Goal: Information Seeking & Learning: Learn about a topic

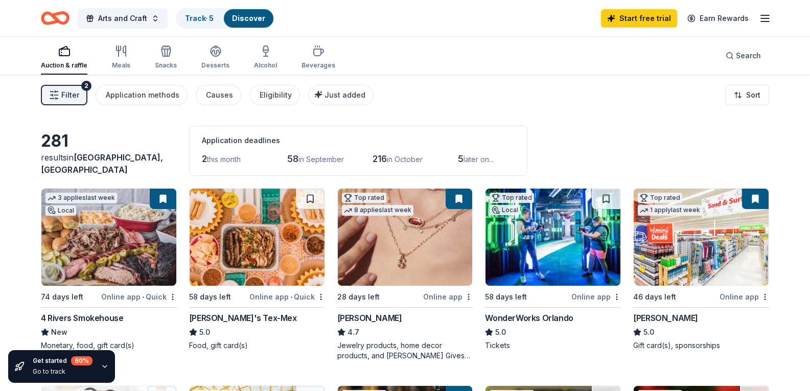
click at [768, 18] on line "button" at bounding box center [765, 18] width 8 height 0
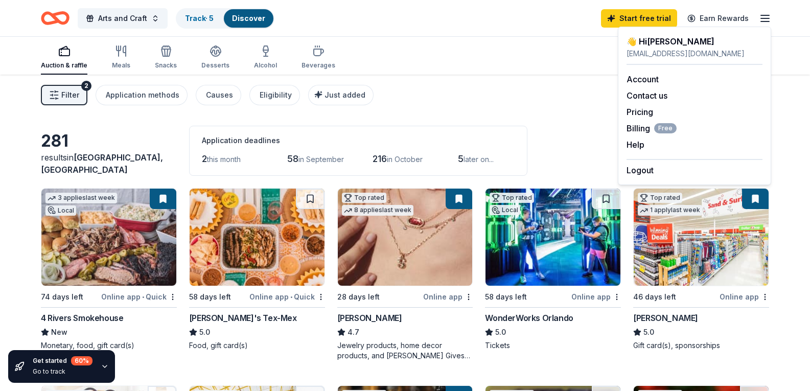
click at [564, 101] on div "Filter 2 Application methods Causes Eligibility Just added Sort" at bounding box center [405, 95] width 810 height 41
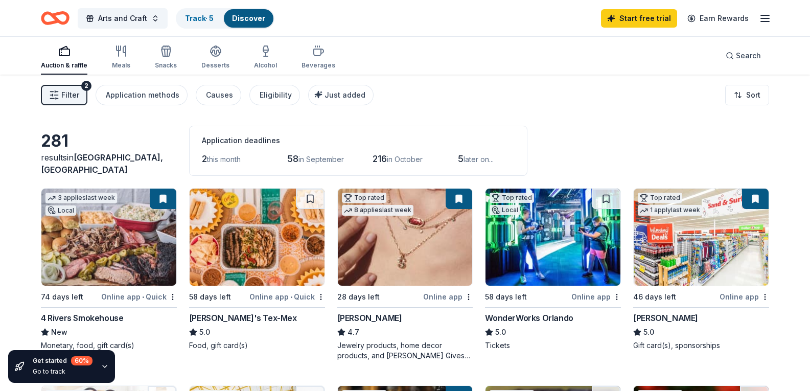
click at [296, 157] on span "58" at bounding box center [292, 158] width 11 height 11
click at [315, 161] on span "in September" at bounding box center [322, 159] width 46 height 9
click at [296, 160] on span "58" at bounding box center [292, 158] width 11 height 11
click at [251, 15] on link "Discover" at bounding box center [248, 18] width 33 height 9
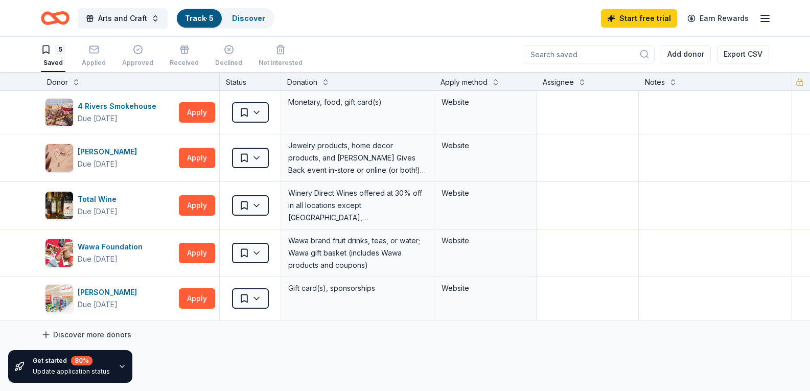
click at [104, 336] on link "Discover more donors" at bounding box center [86, 335] width 91 height 12
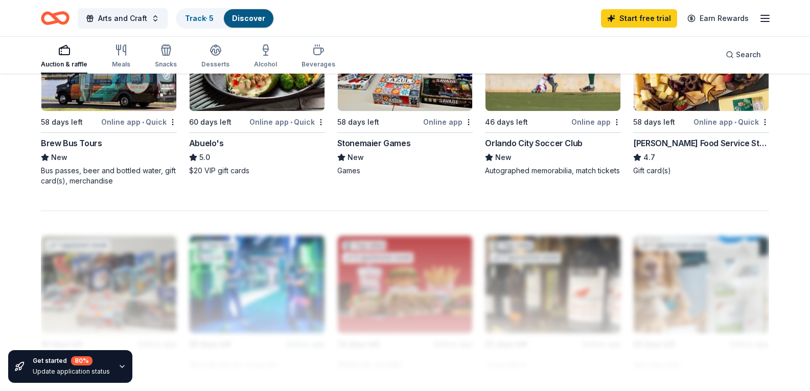
scroll to position [716, 0]
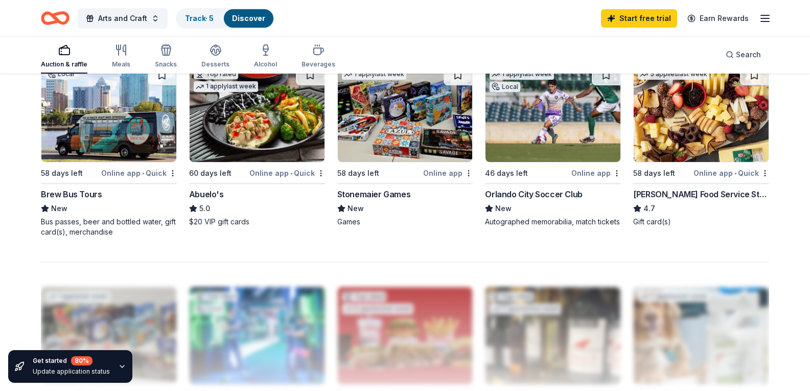
click at [268, 162] on img at bounding box center [257, 113] width 135 height 97
click at [769, 19] on icon "button" at bounding box center [765, 18] width 12 height 12
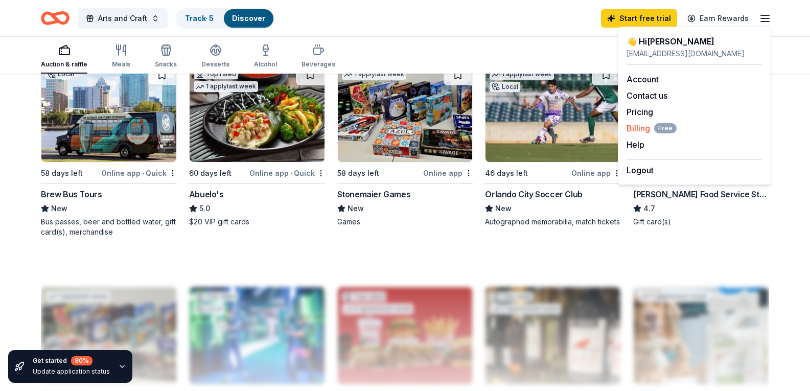
click at [647, 131] on span "Billing Free" at bounding box center [652, 128] width 50 height 12
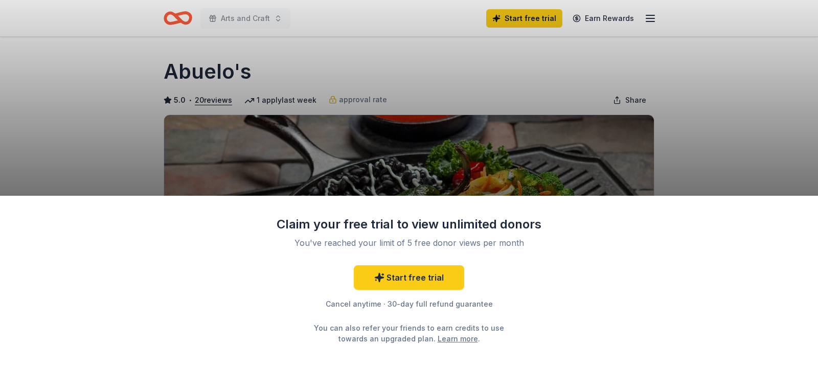
click at [704, 154] on div "Claim your free trial to view unlimited donors You've reached your limit of 5 f…" at bounding box center [409, 195] width 818 height 391
click at [644, 15] on div "Claim your free trial to view unlimited donors You've reached your limit of 5 f…" at bounding box center [409, 195] width 818 height 391
click at [658, 22] on div "Claim your free trial to view unlimited donors You've reached your limit of 5 f…" at bounding box center [409, 195] width 818 height 391
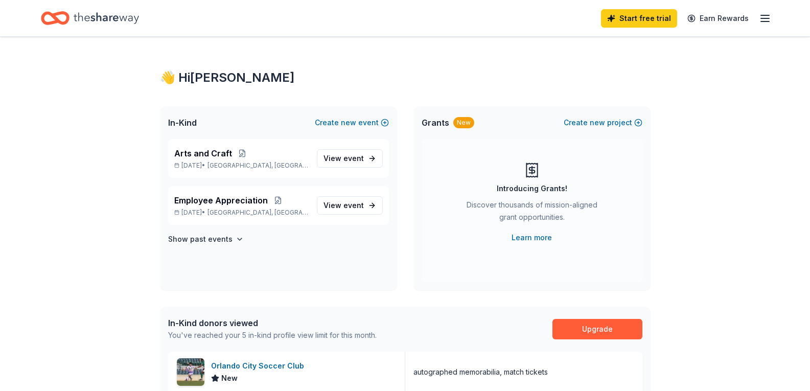
click at [433, 123] on span "Grants" at bounding box center [436, 123] width 28 height 12
click at [532, 239] on link "Learn more" at bounding box center [532, 238] width 40 height 12
click at [765, 19] on icon "button" at bounding box center [765, 18] width 12 height 12
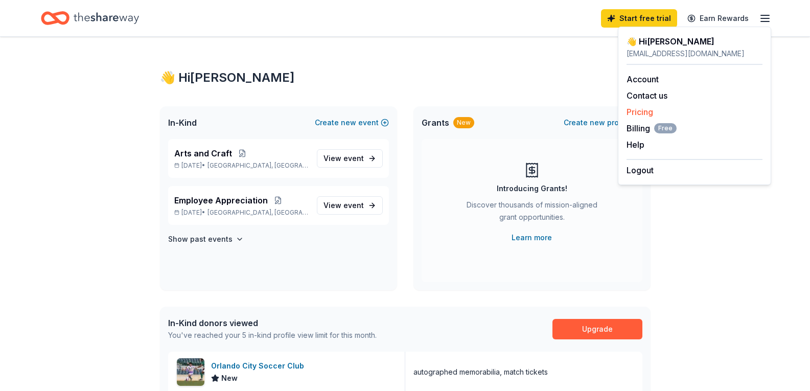
click at [641, 111] on link "Pricing" at bounding box center [640, 112] width 27 height 10
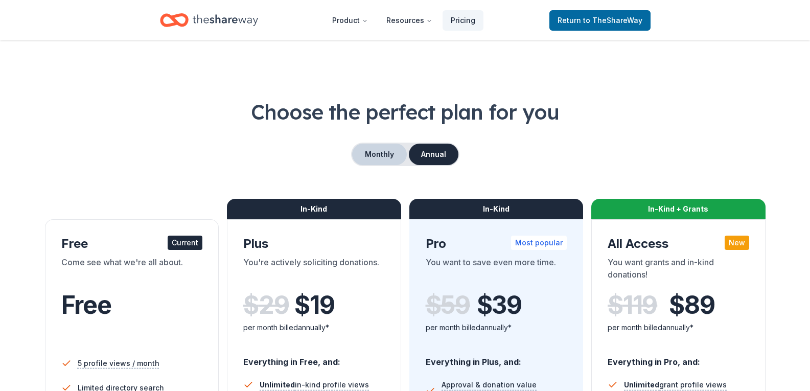
click at [375, 156] on button "Monthly" at bounding box center [379, 154] width 55 height 21
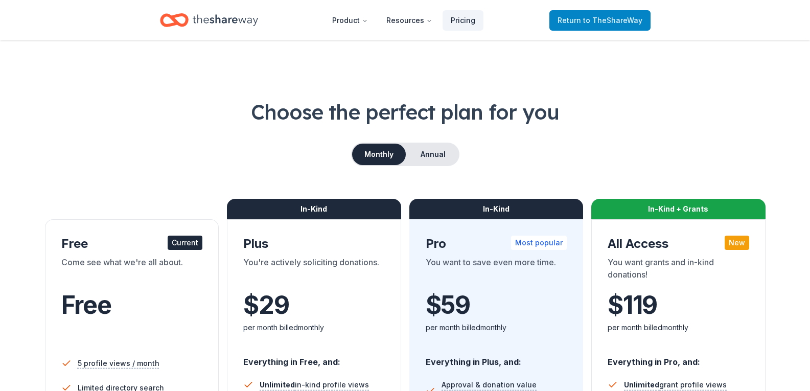
click at [595, 20] on span "to TheShareWay" at bounding box center [612, 20] width 59 height 9
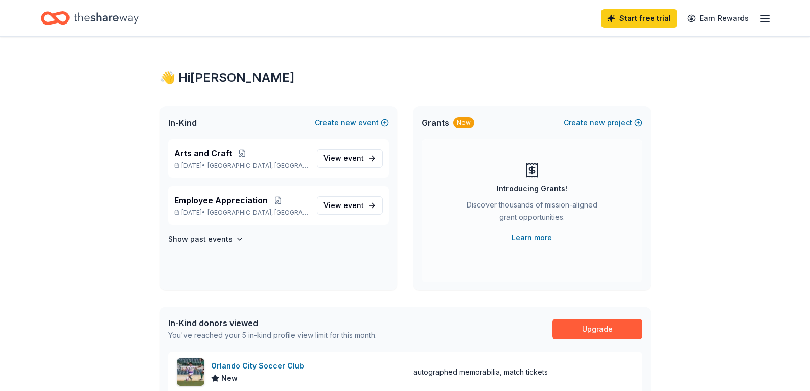
click at [439, 125] on span "Grants" at bounding box center [436, 123] width 28 height 12
click at [458, 124] on div "New" at bounding box center [464, 122] width 21 height 11
click at [436, 124] on span "Grants" at bounding box center [436, 123] width 28 height 12
click at [350, 154] on span "event" at bounding box center [354, 158] width 20 height 9
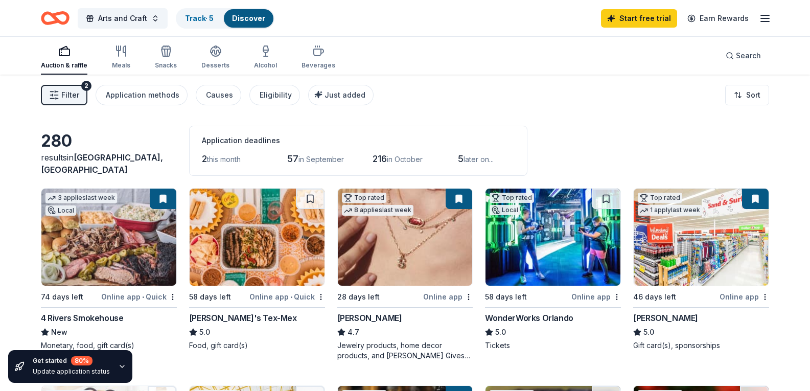
click at [74, 98] on span "Filter" at bounding box center [70, 95] width 18 height 12
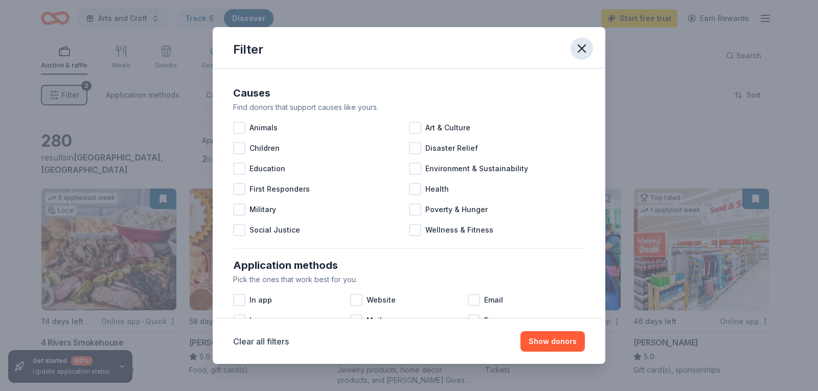
click at [581, 52] on icon "button" at bounding box center [582, 48] width 14 height 14
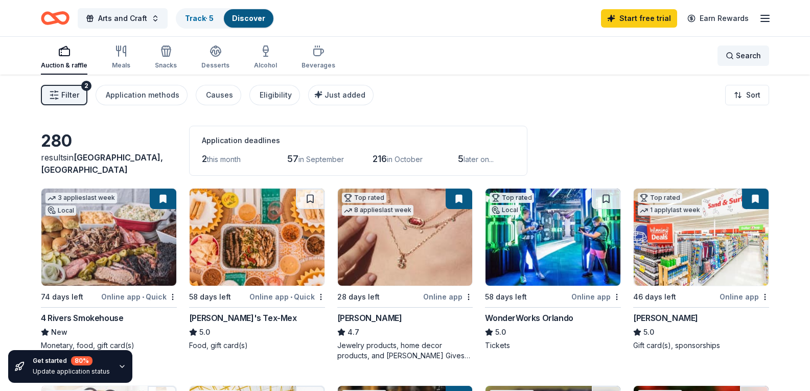
click at [736, 55] on div "Search" at bounding box center [743, 56] width 35 height 12
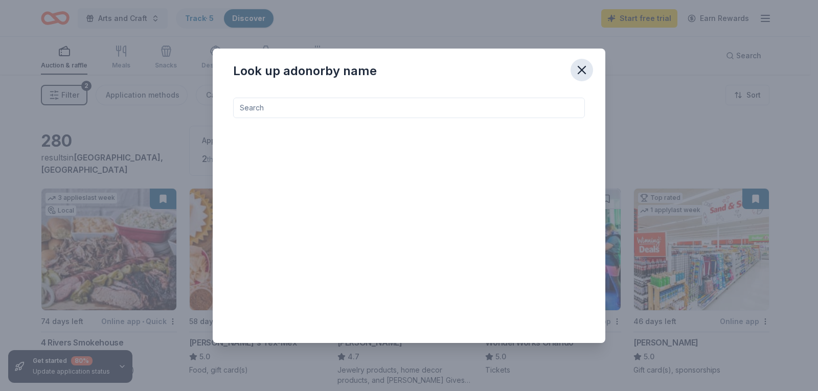
click at [582, 70] on icon "button" at bounding box center [581, 69] width 7 height 7
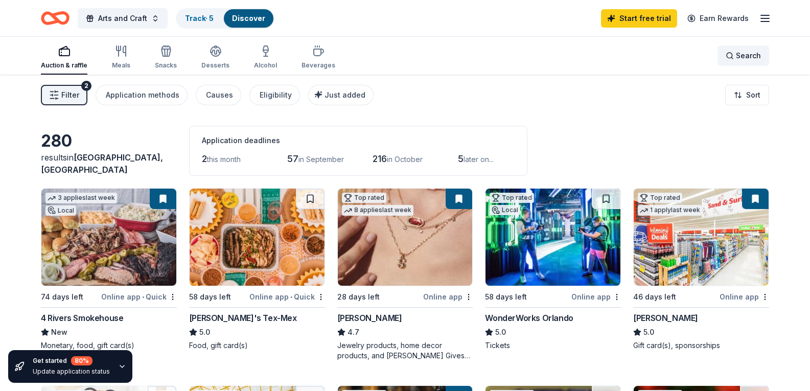
click at [738, 57] on span "Search" at bounding box center [748, 56] width 25 height 12
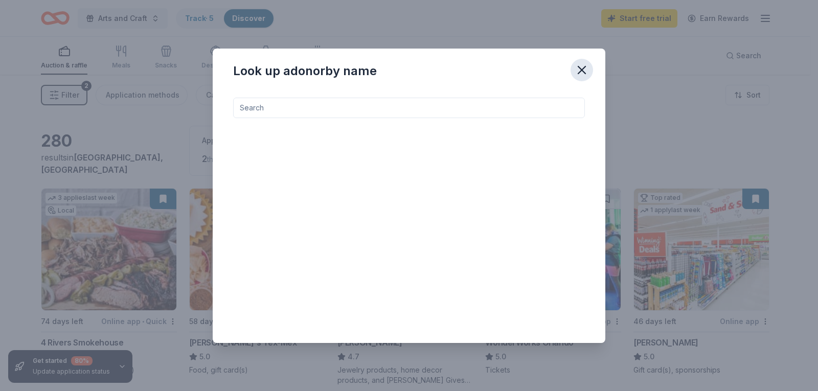
click at [586, 71] on icon "button" at bounding box center [582, 70] width 14 height 14
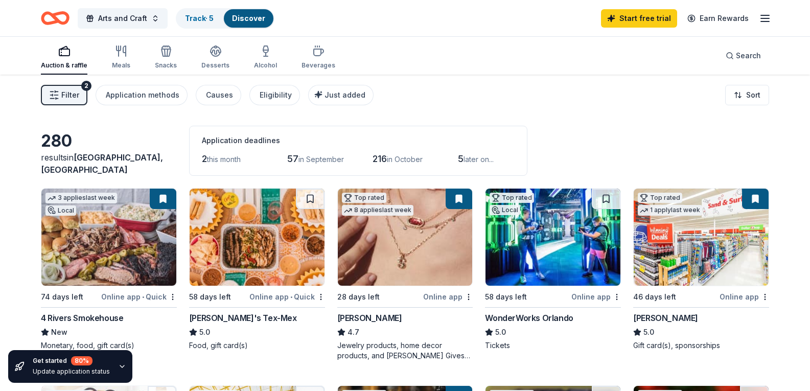
click at [762, 20] on icon "button" at bounding box center [765, 18] width 12 height 12
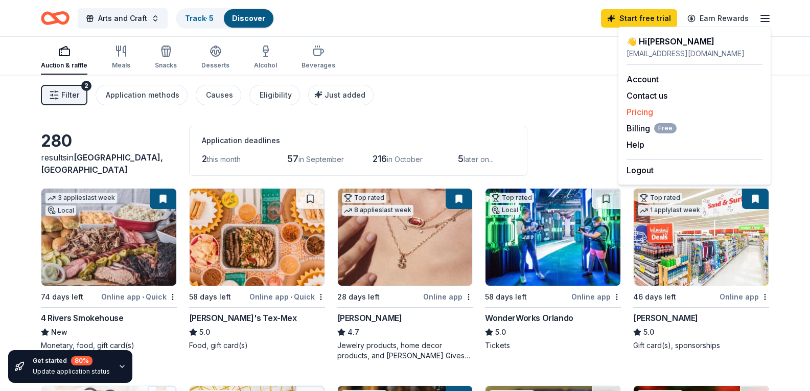
click at [645, 111] on link "Pricing" at bounding box center [640, 112] width 27 height 10
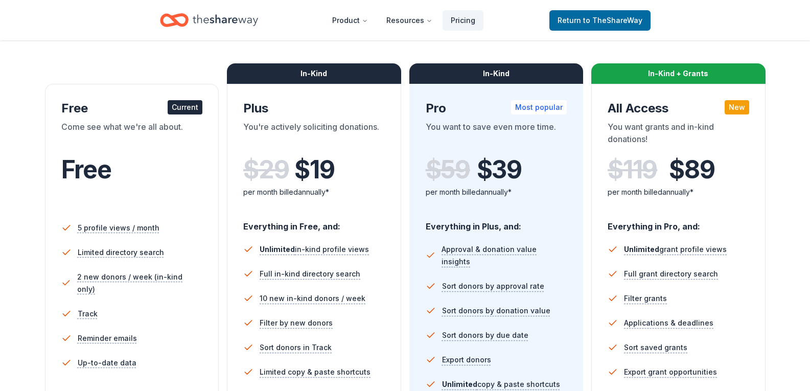
scroll to position [153, 0]
